Goal: Find specific page/section: Find specific page/section

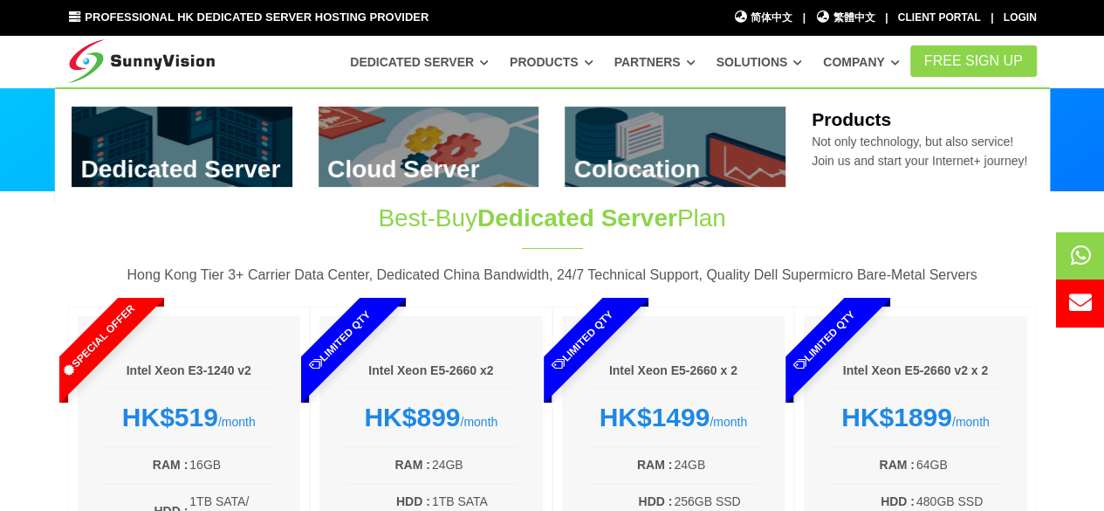
click at [255, 134] on link at bounding box center [182, 147] width 221 height 80
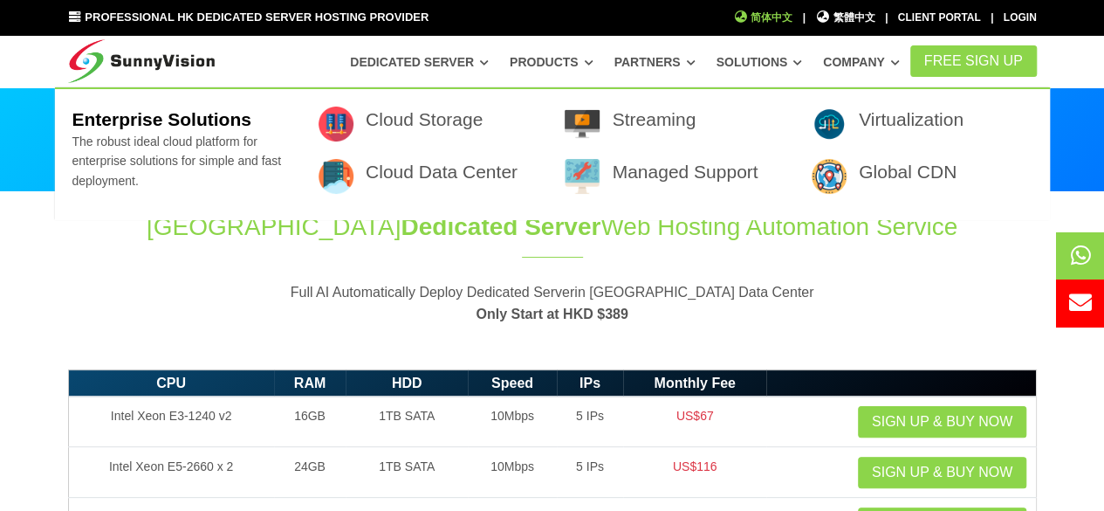
click at [761, 17] on span "简体中文" at bounding box center [763, 18] width 60 height 17
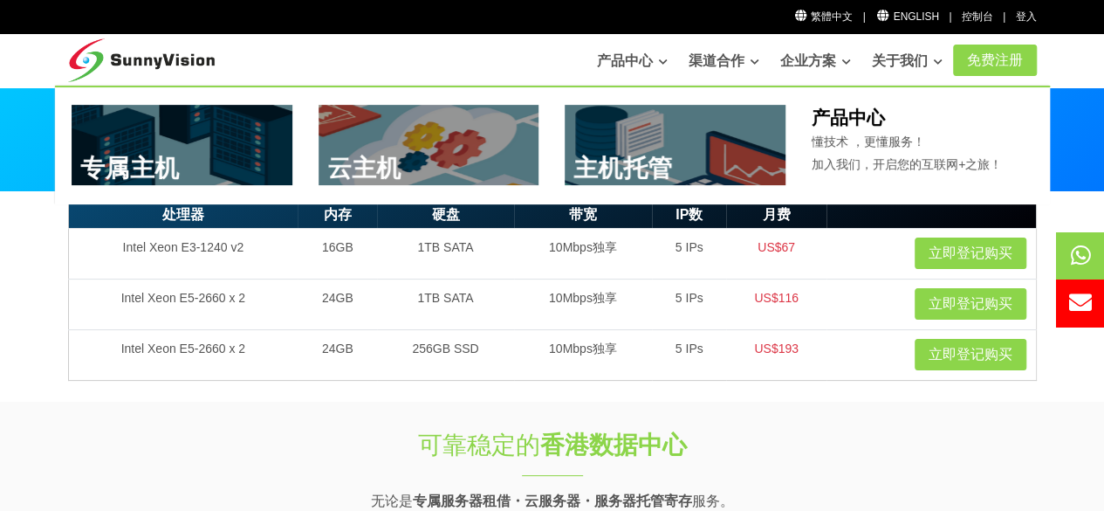
click at [436, 160] on link at bounding box center [429, 145] width 221 height 80
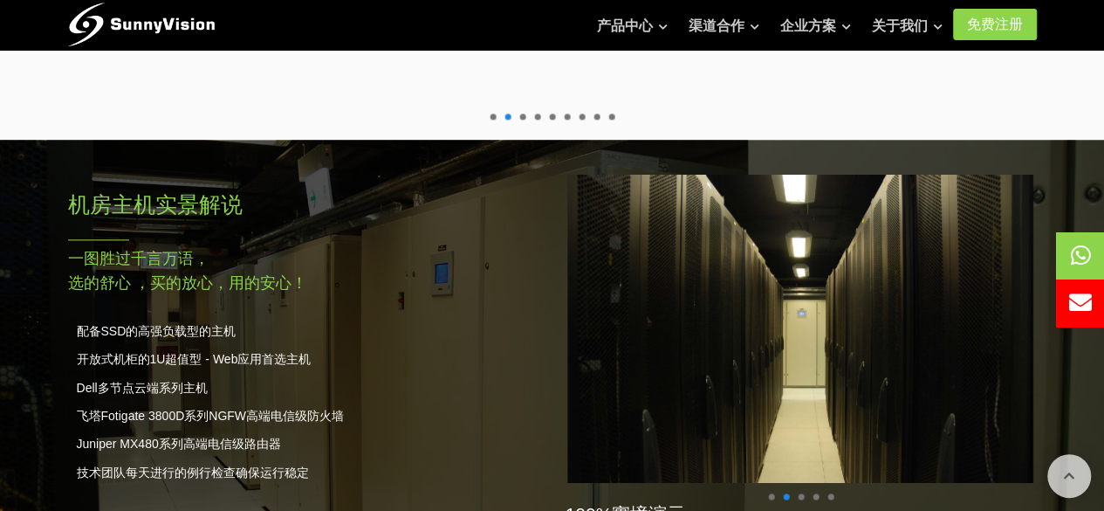
scroll to position [819, 0]
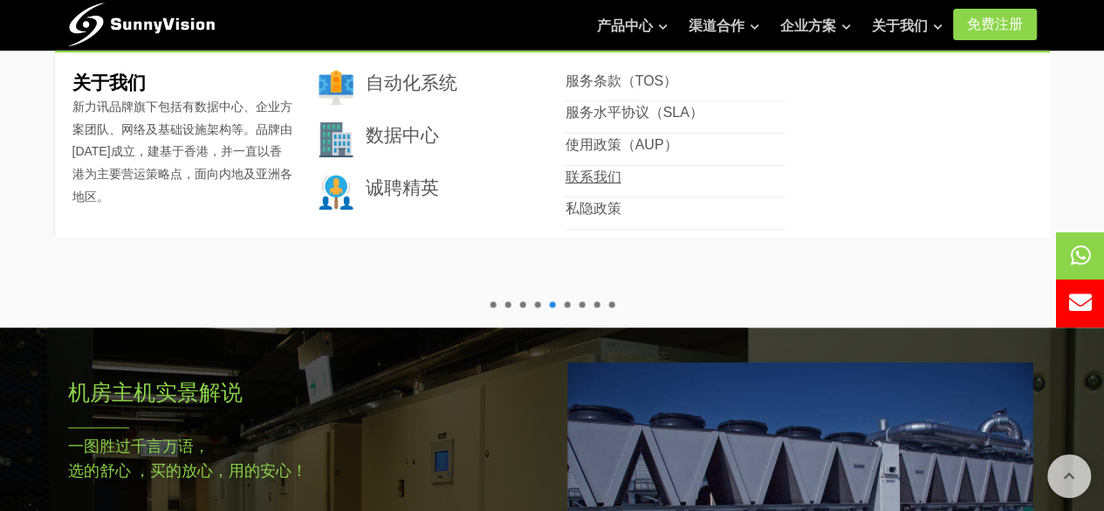
click at [600, 181] on link "联系我们" at bounding box center [593, 176] width 56 height 15
